Goal: Complete application form

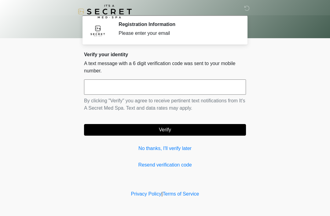
click at [167, 146] on link "No thanks, I'll verify later" at bounding box center [165, 148] width 162 height 7
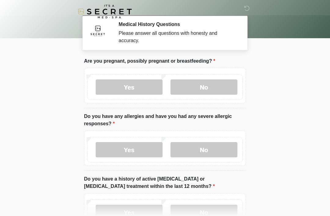
click at [202, 87] on label "No" at bounding box center [204, 86] width 67 height 15
click at [201, 150] on label "No" at bounding box center [204, 149] width 67 height 15
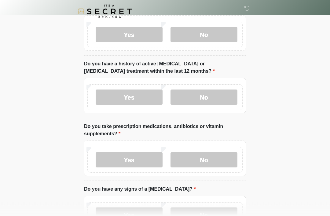
click at [210, 93] on label "No" at bounding box center [204, 97] width 67 height 15
click at [205, 164] on label "No" at bounding box center [204, 159] width 67 height 15
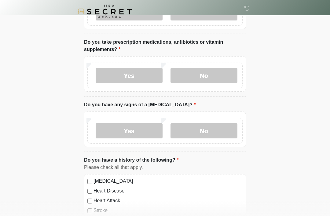
click at [206, 132] on label "No" at bounding box center [204, 130] width 67 height 15
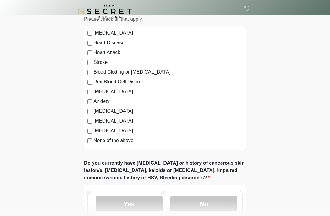
scroll to position [360, 0]
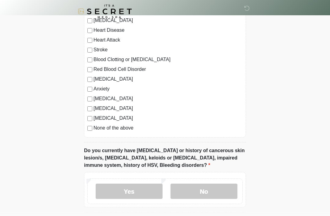
click at [89, 131] on div "[MEDICAL_DATA] Heart Disease Heart Attack Stroke Blood Clotting or [MEDICAL_DAT…" at bounding box center [165, 76] width 162 height 124
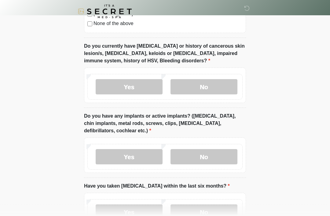
scroll to position [490, 0]
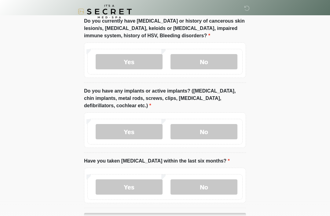
click at [210, 60] on label "No" at bounding box center [204, 61] width 67 height 15
click at [207, 129] on label "No" at bounding box center [204, 131] width 67 height 15
click at [203, 191] on label "No" at bounding box center [204, 186] width 67 height 15
click at [193, 216] on button "Continue" at bounding box center [165, 219] width 162 height 12
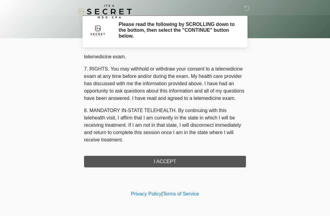
scroll to position [261, 0]
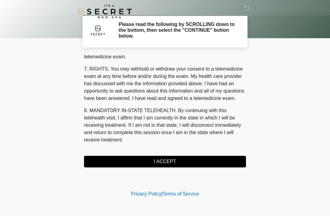
click at [167, 162] on button "I ACCEPT" at bounding box center [165, 162] width 162 height 12
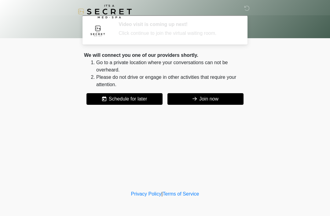
click at [222, 100] on button "Join now" at bounding box center [206, 99] width 76 height 12
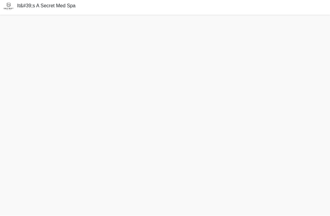
scroll to position [21, 0]
